Goal: Information Seeking & Learning: Check status

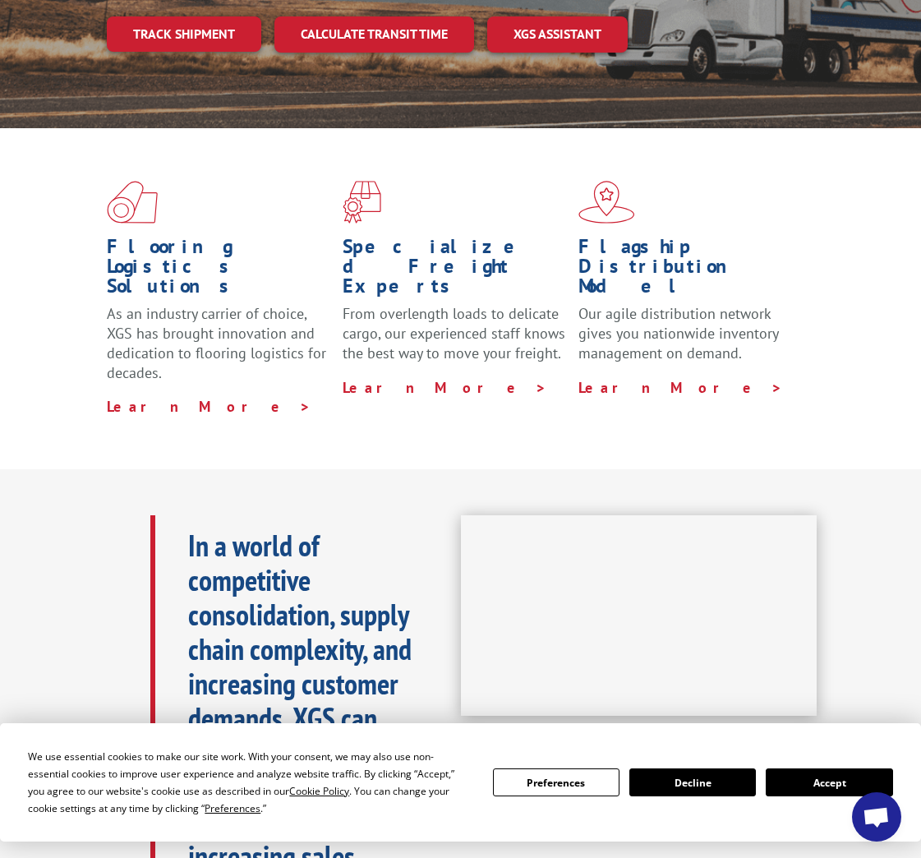
scroll to position [329, 0]
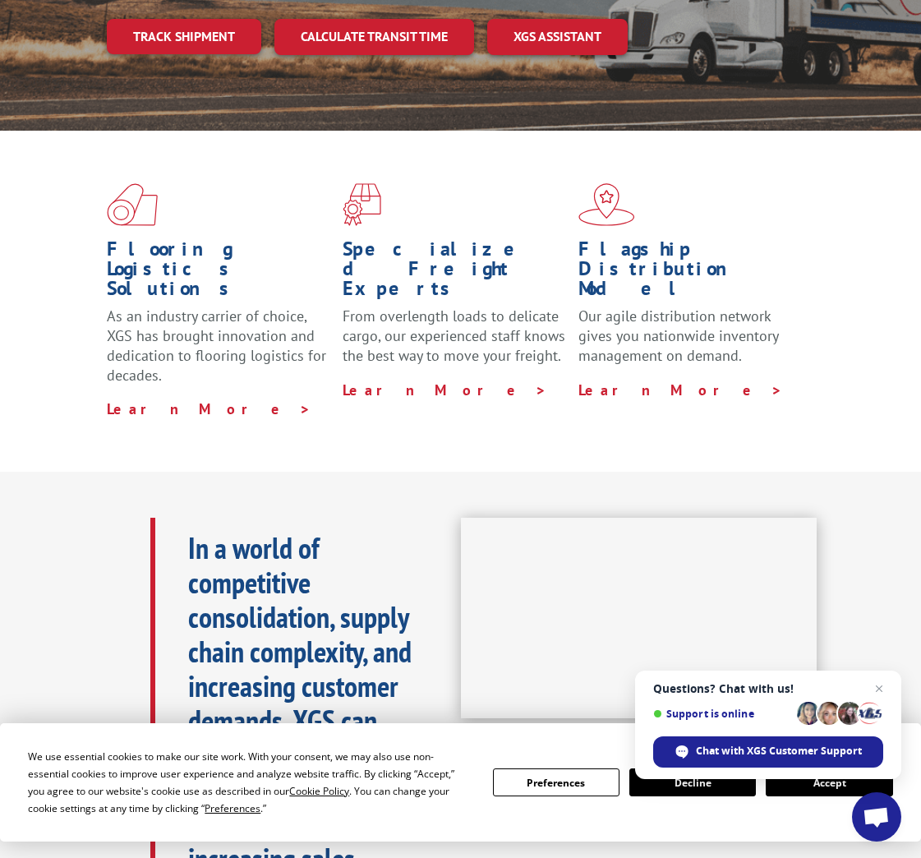
click at [828, 784] on button "Accept" at bounding box center [829, 782] width 127 height 28
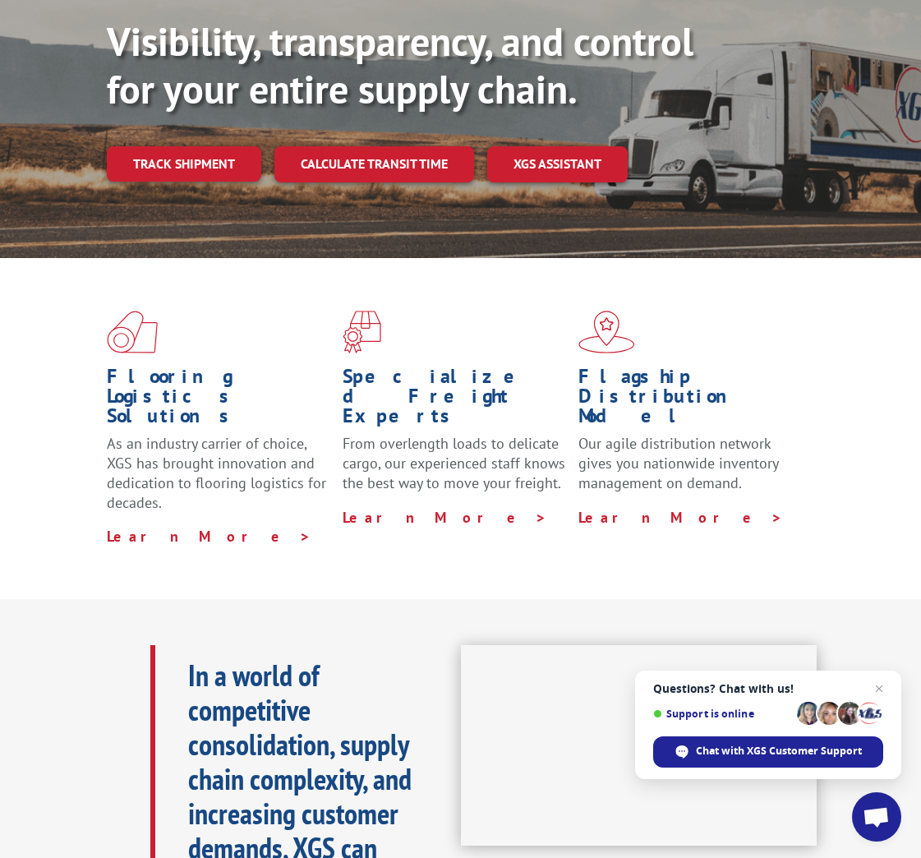
scroll to position [0, 0]
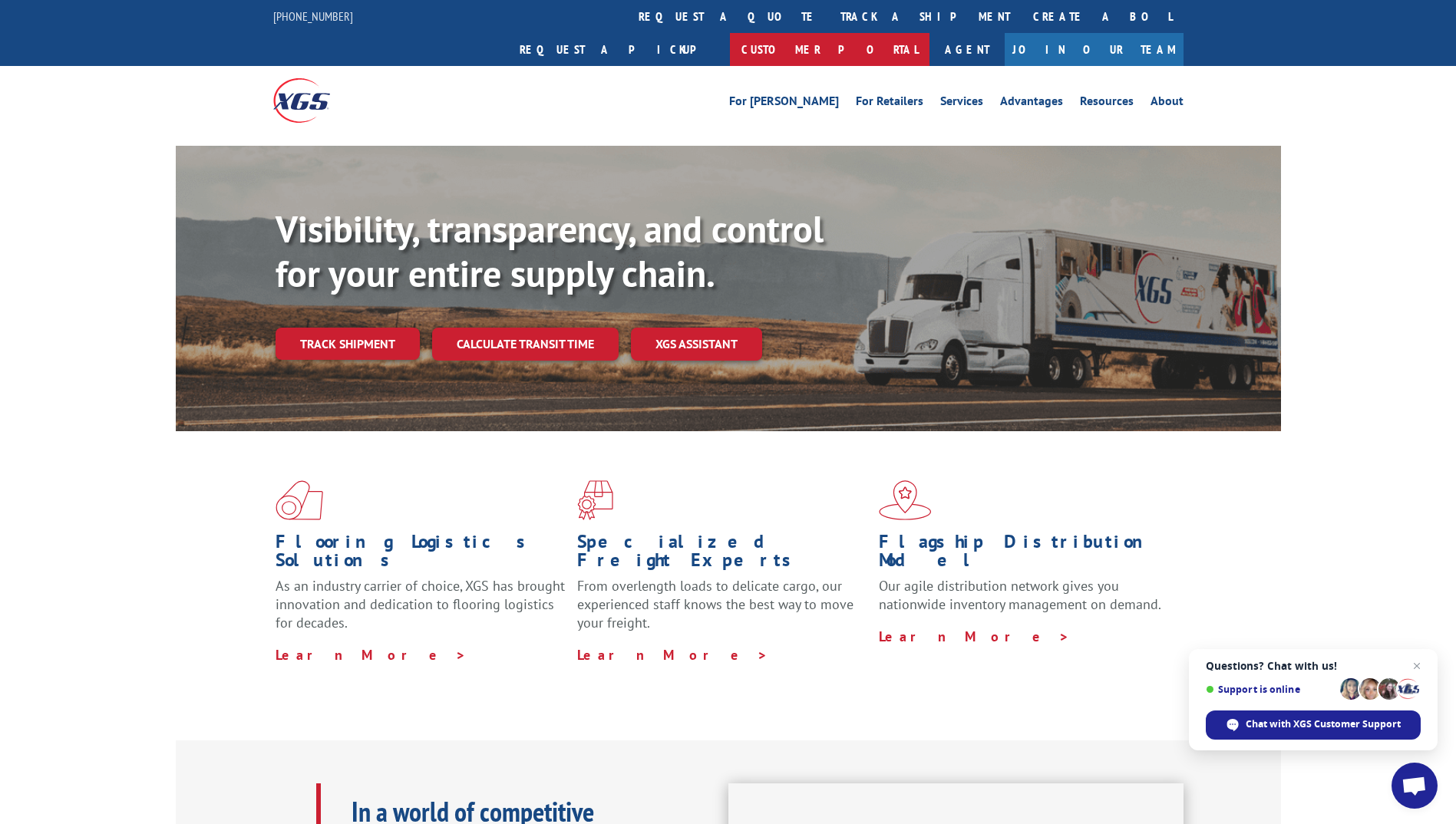
click at [859, 33] on link "Customer Portal" at bounding box center [829, 49] width 200 height 33
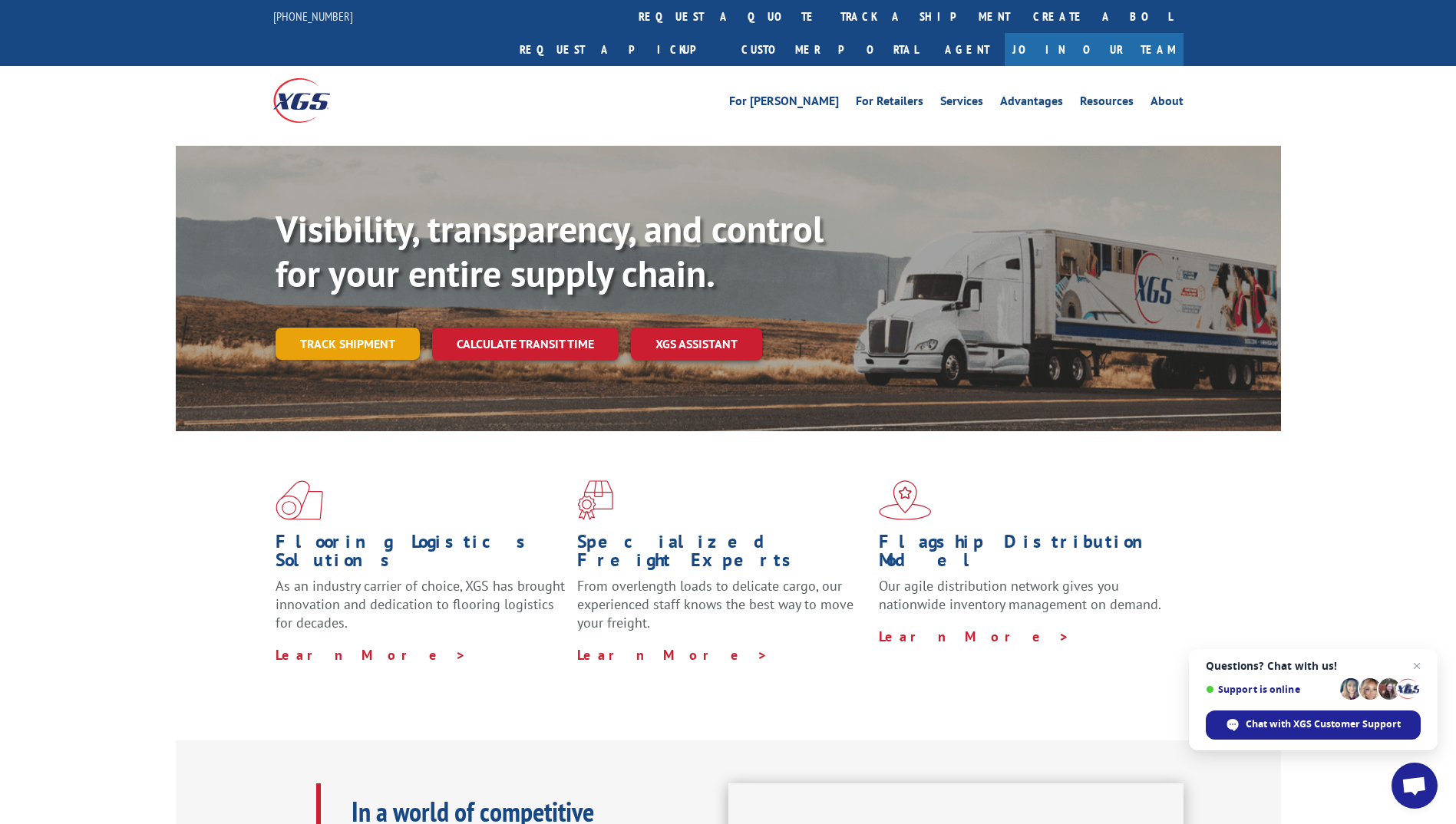
click at [364, 328] on link "Track shipment" at bounding box center [347, 344] width 144 height 33
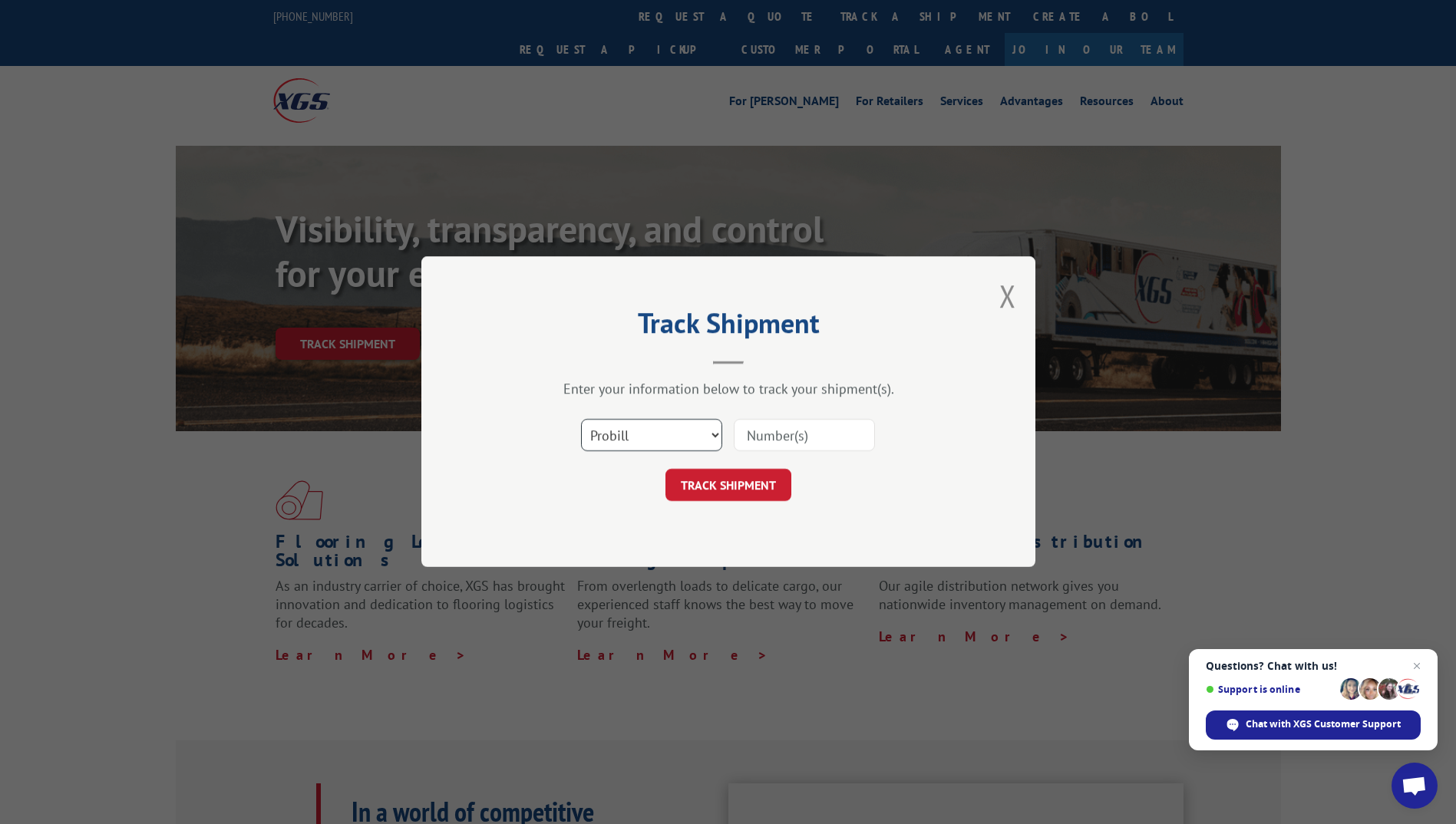
click at [703, 437] on select "Select category... Probill BOL PO" at bounding box center [651, 435] width 141 height 33
click at [800, 435] on input at bounding box center [804, 435] width 141 height 33
paste input "17665082"
type input "17665082"
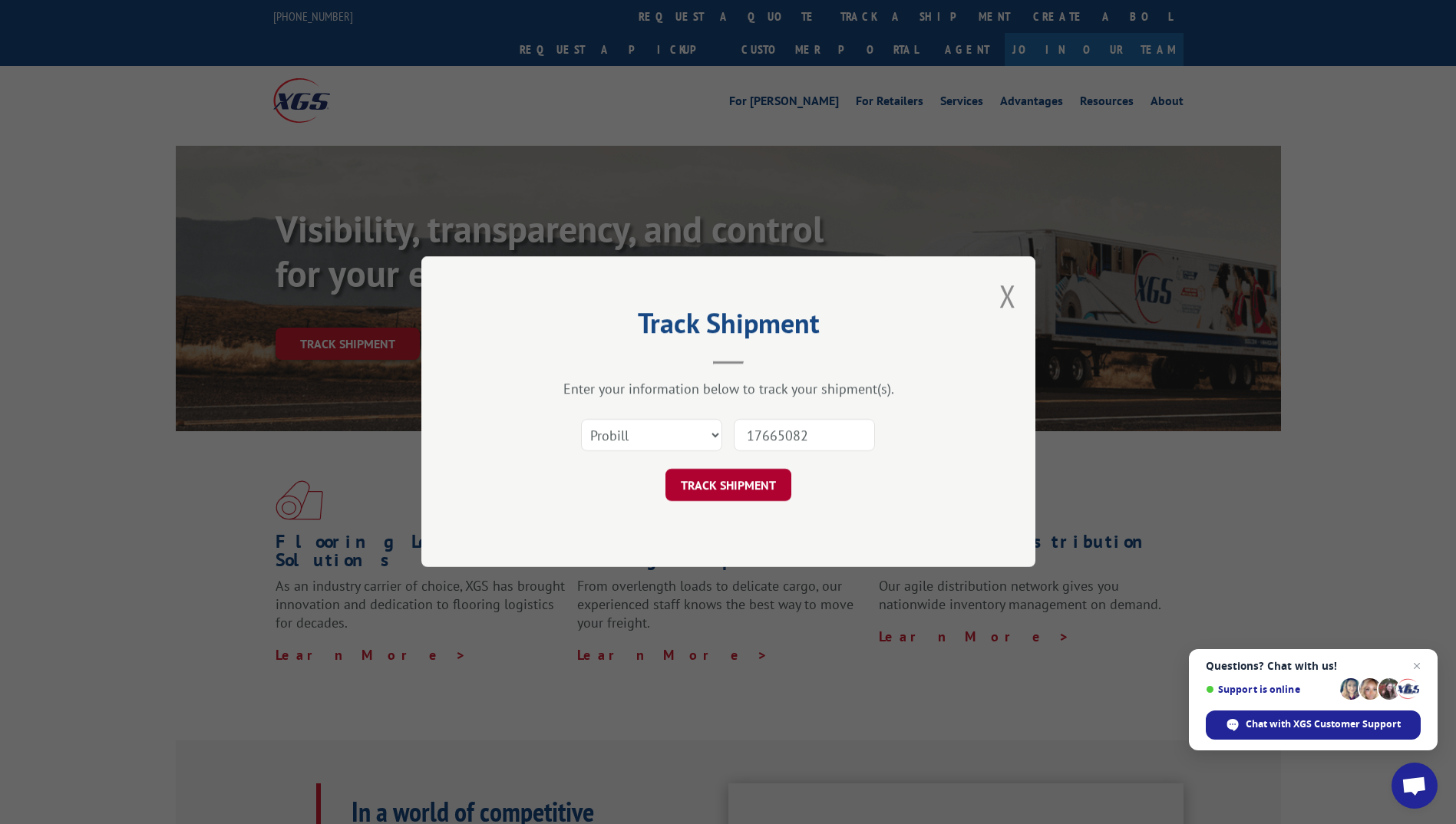
click at [734, 481] on button "TRACK SHIPMENT" at bounding box center [728, 486] width 126 height 33
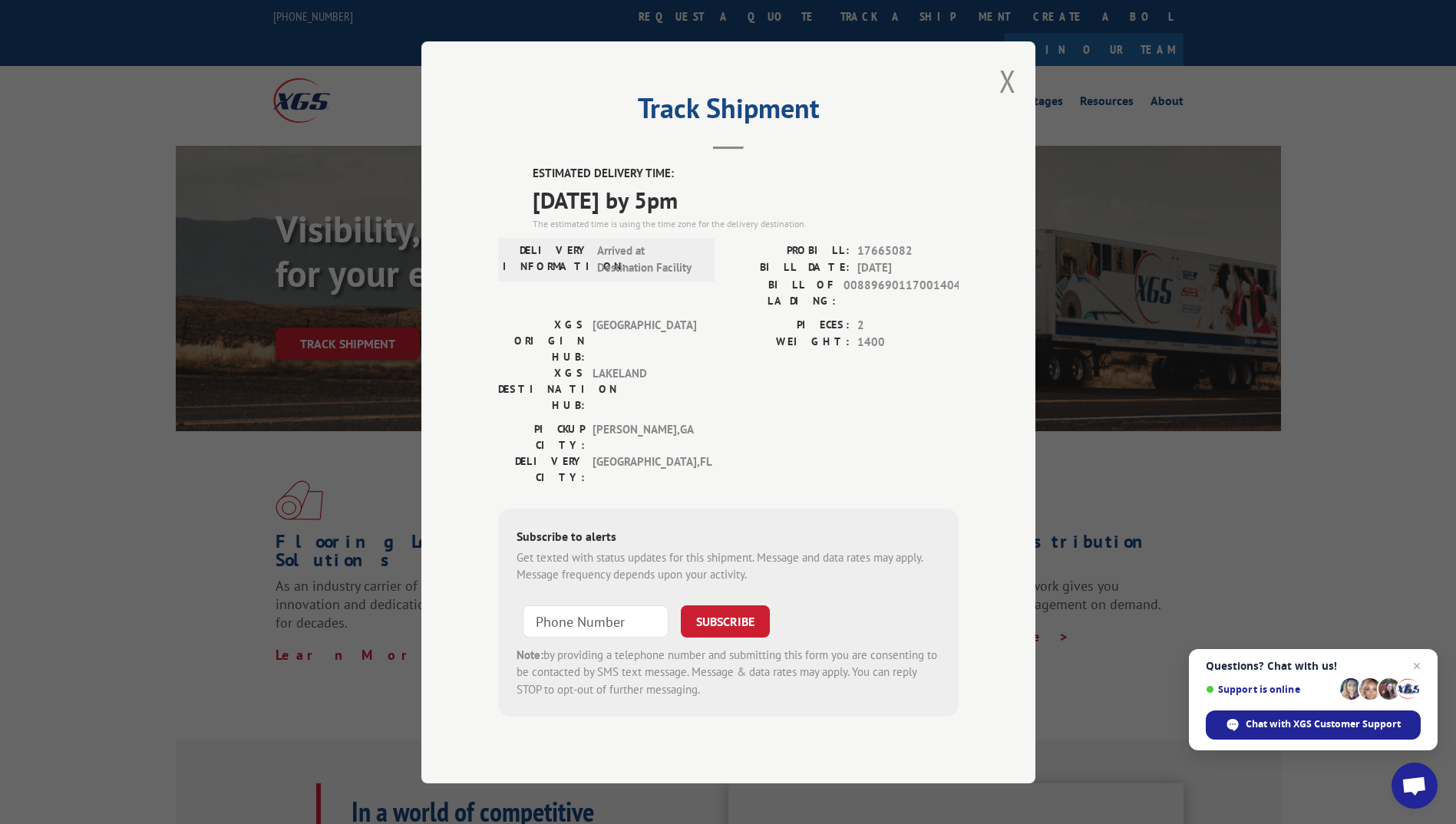
click at [859, 305] on span "00889690117001404" at bounding box center [900, 292] width 115 height 33
copy span "00889690117001404"
click at [859, 92] on button "Close modal" at bounding box center [1008, 81] width 17 height 41
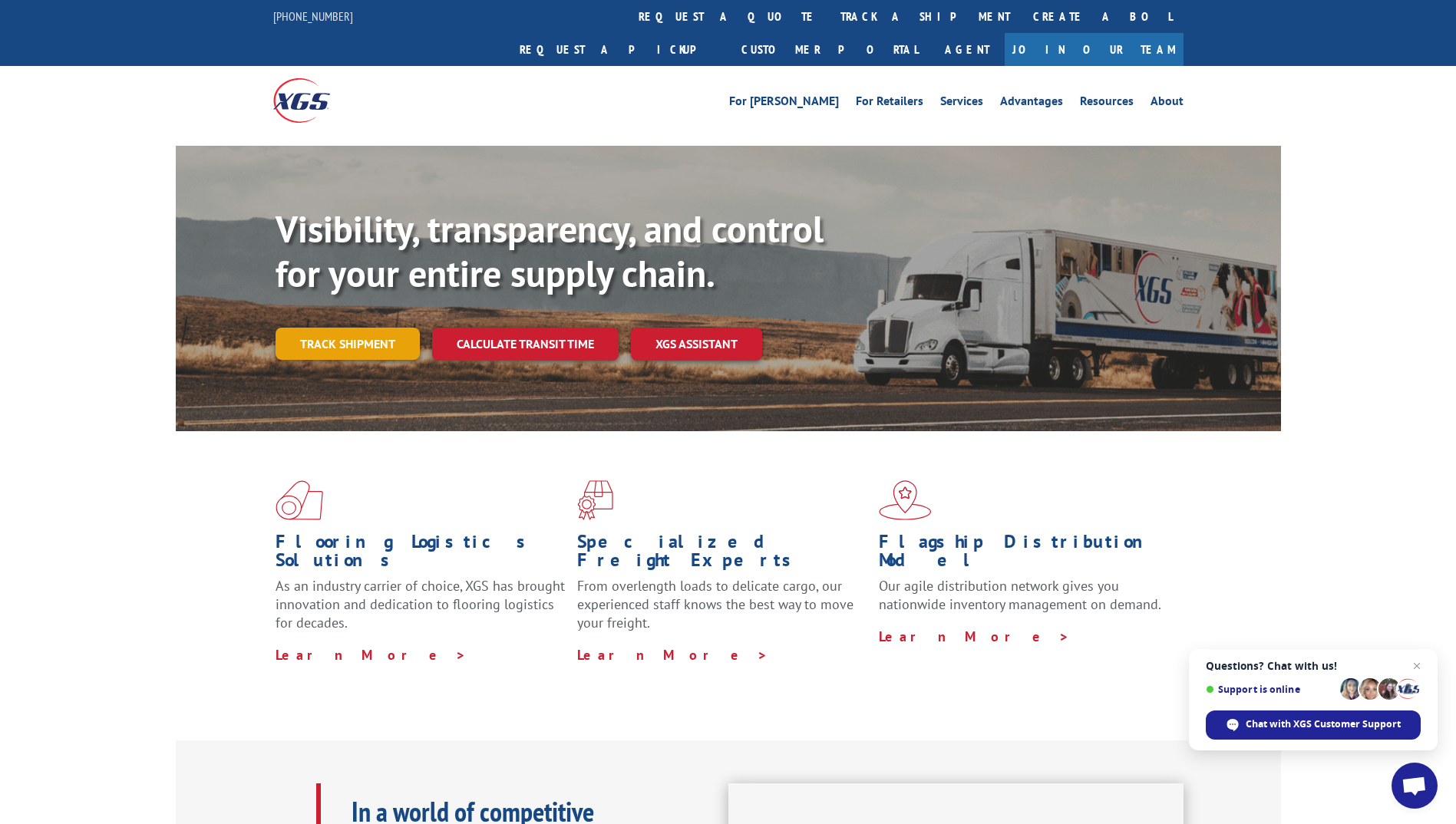
click at [376, 328] on link "Track shipment" at bounding box center [347, 344] width 144 height 33
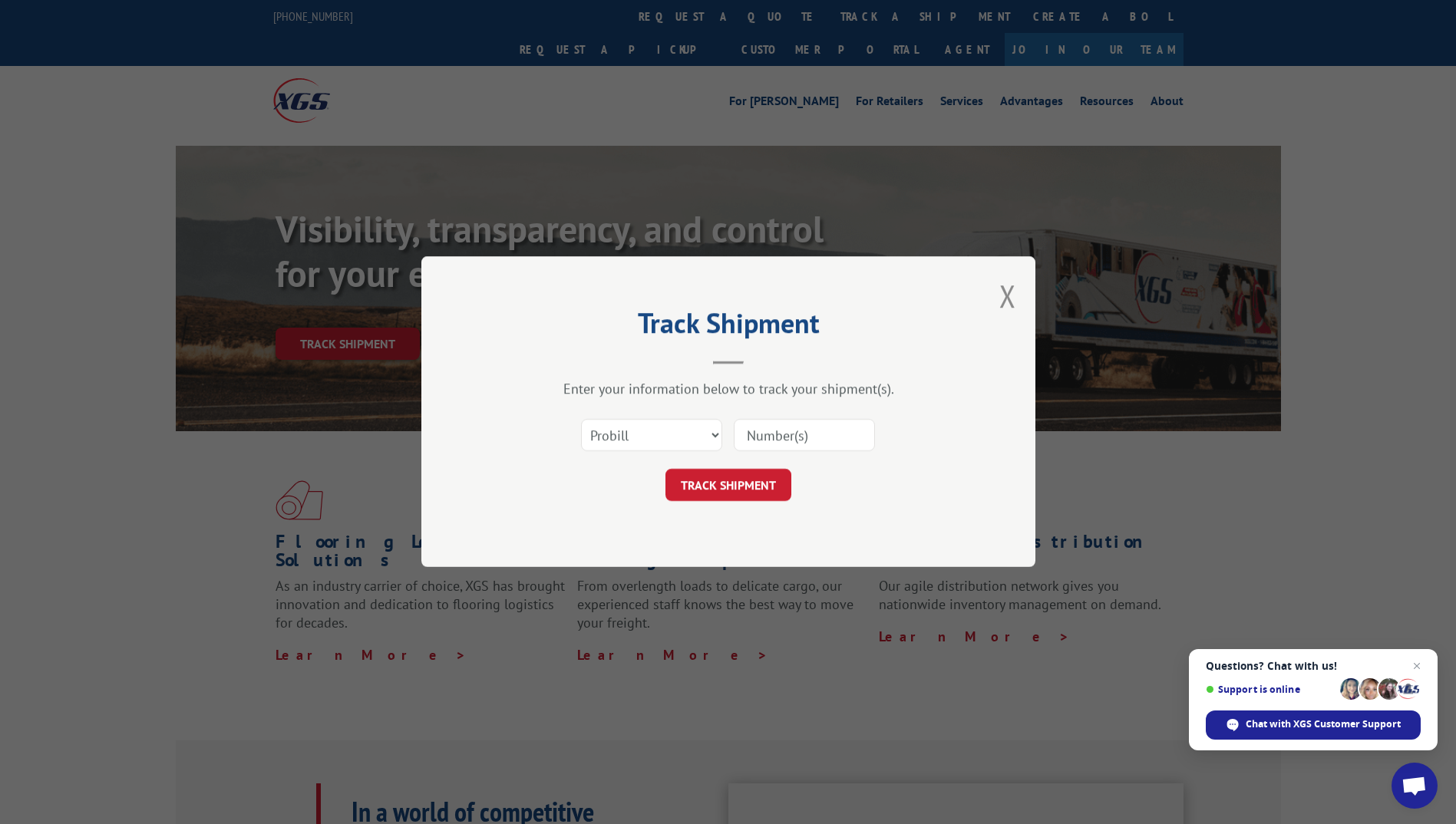
drag, startPoint x: 669, startPoint y: 437, endPoint x: 841, endPoint y: 426, distance: 172.4
click at [841, 426] on input at bounding box center [804, 435] width 141 height 33
paste input "14367199"
type input "14367199"
click at [705, 486] on button "TRACK SHIPMENT" at bounding box center [728, 486] width 126 height 33
